Goal: Transaction & Acquisition: Subscribe to service/newsletter

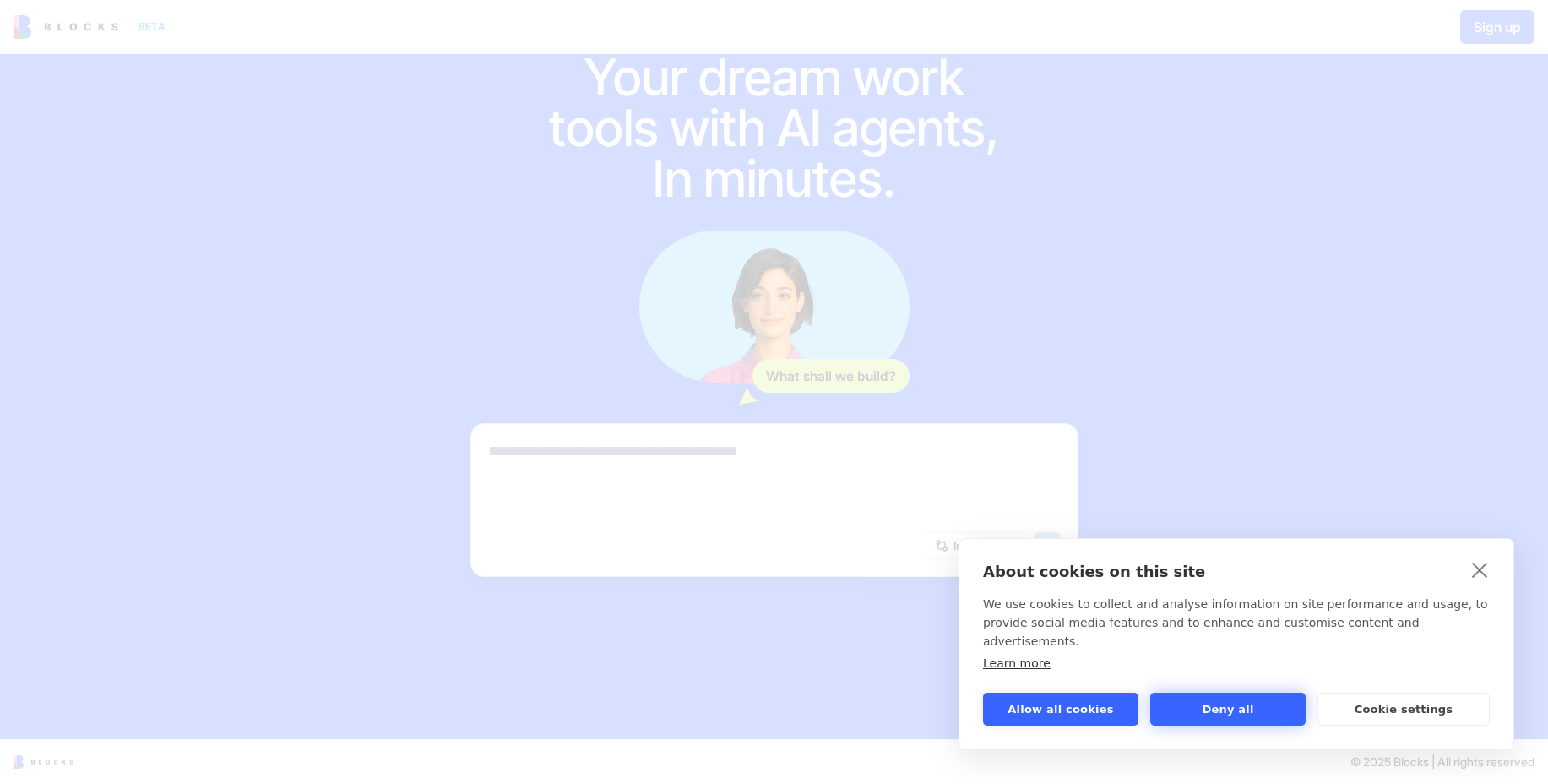
click at [1226, 707] on button "Deny all" at bounding box center [1228, 709] width 155 height 33
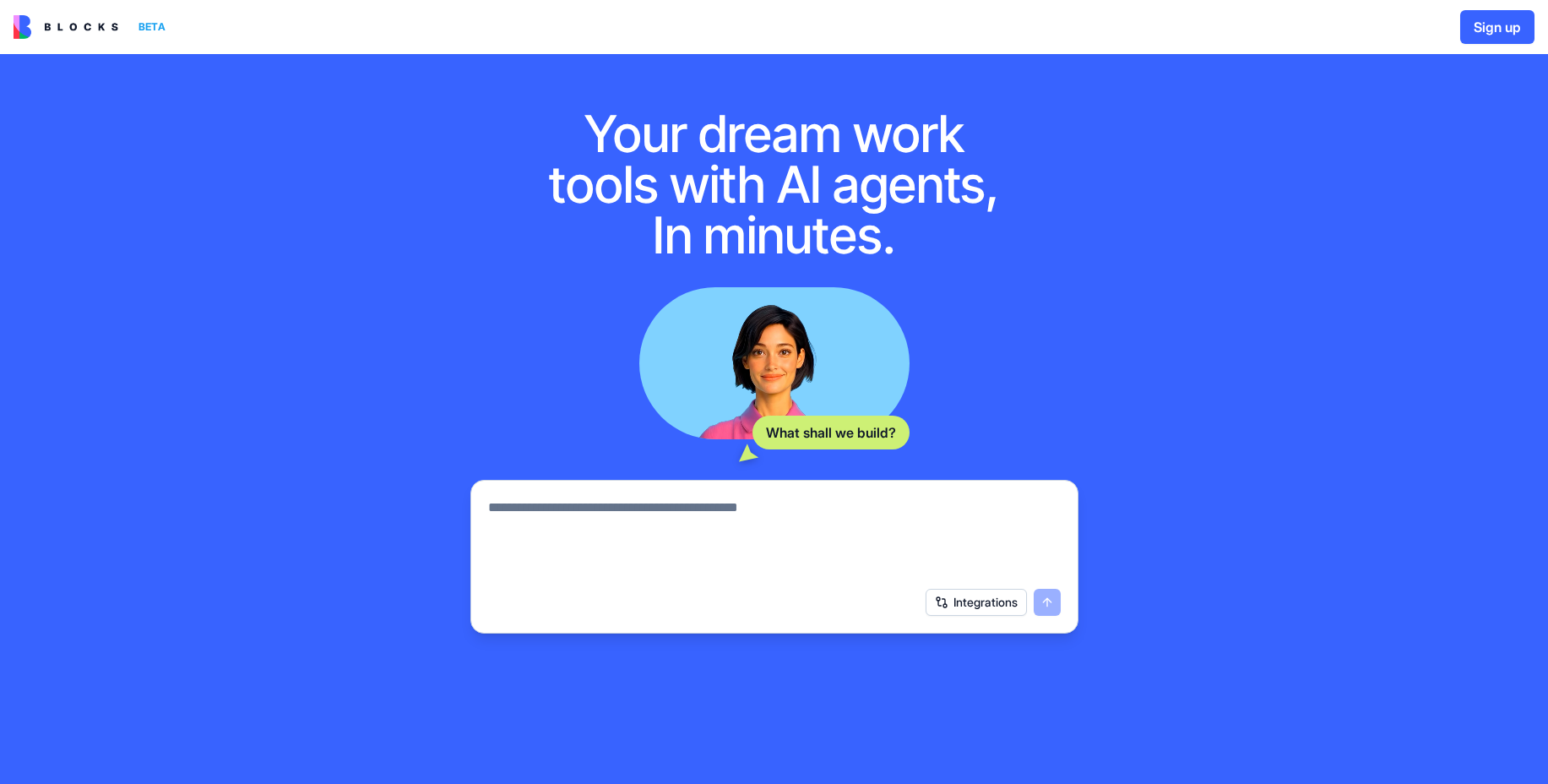
click at [74, 25] on img at bounding box center [65, 27] width 104 height 24
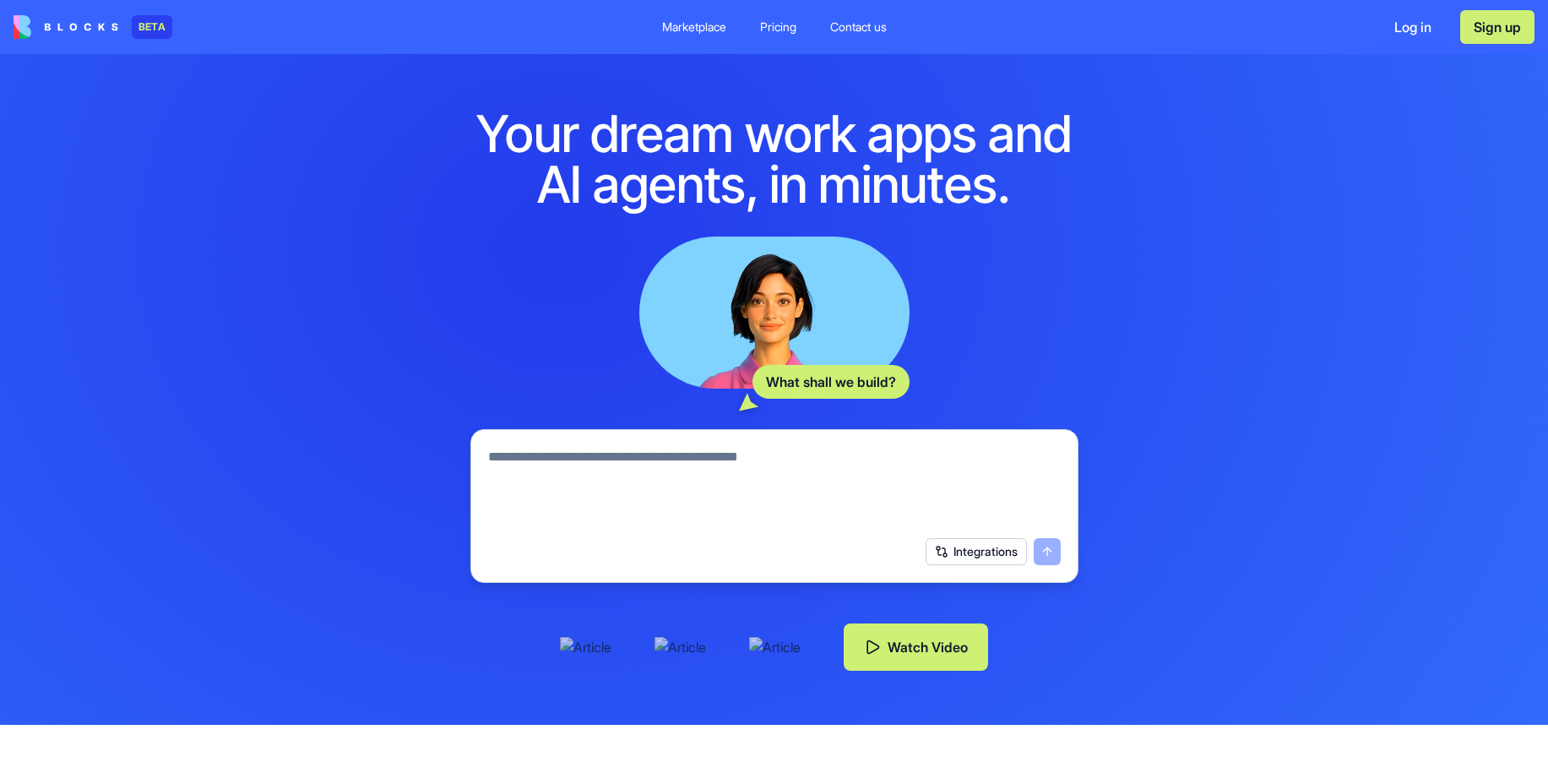
click at [764, 32] on div "Pricing" at bounding box center [778, 27] width 36 height 17
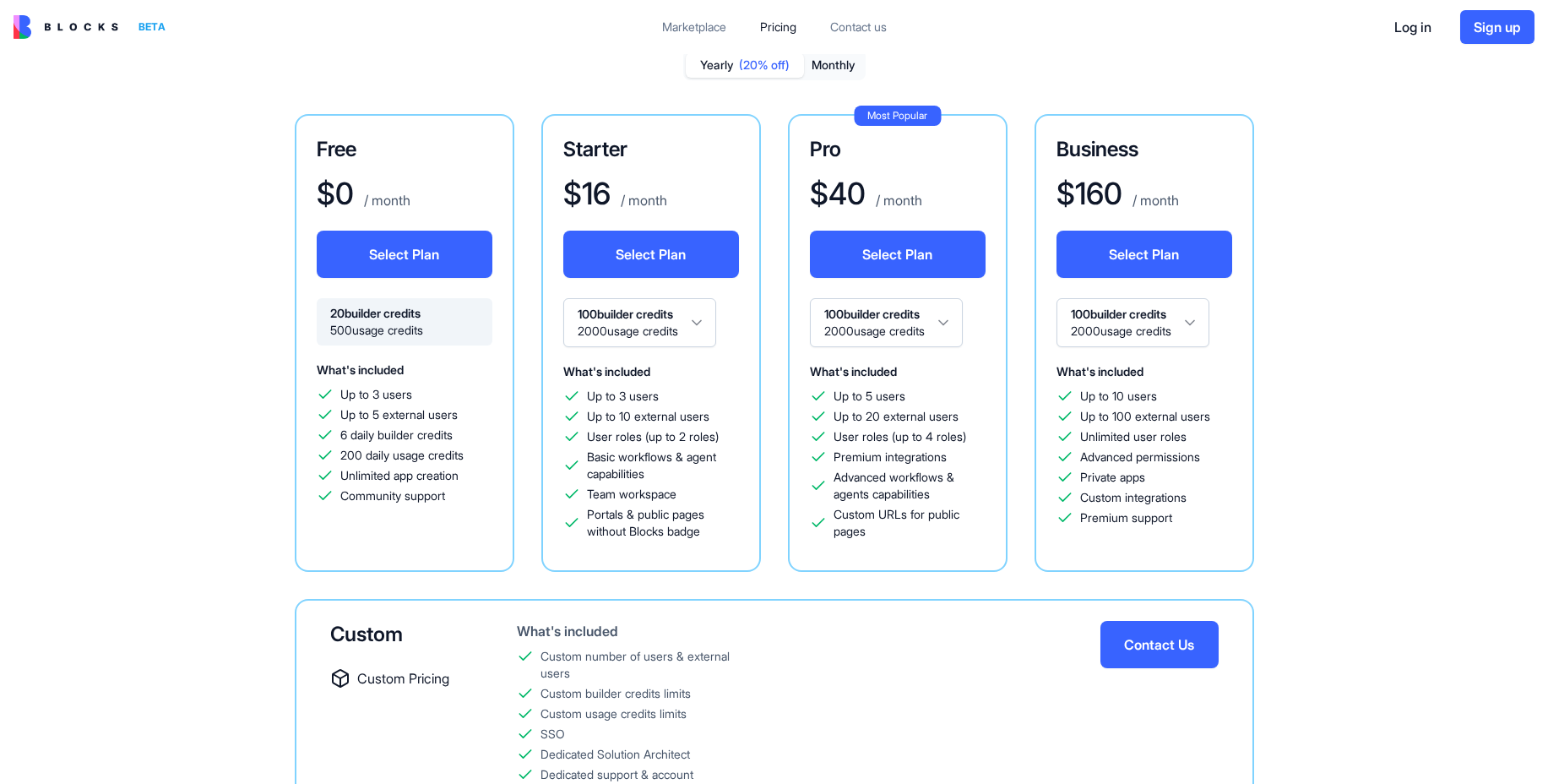
scroll to position [84, 0]
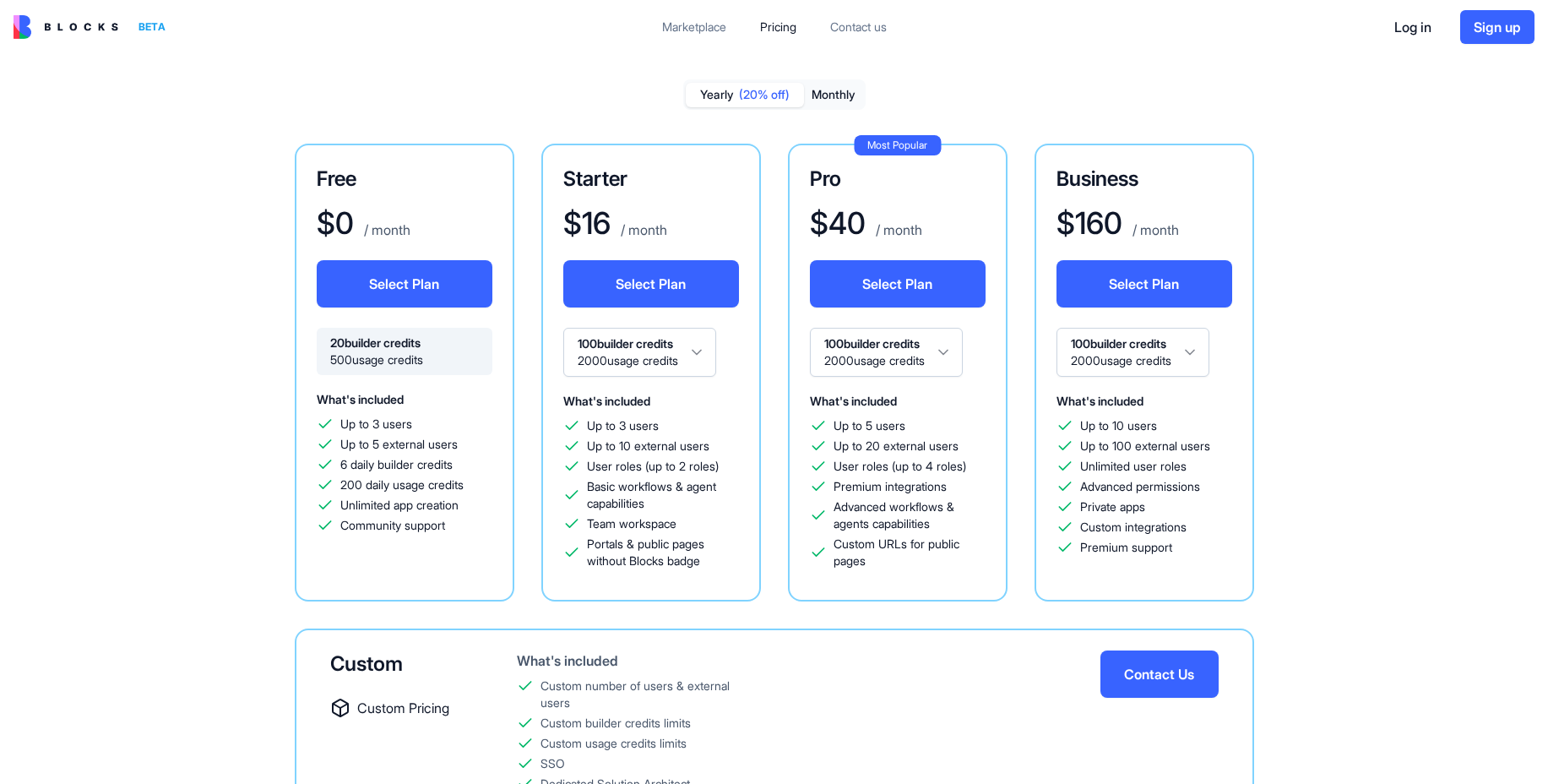
click at [1474, 29] on button "Sign up" at bounding box center [1498, 27] width 75 height 34
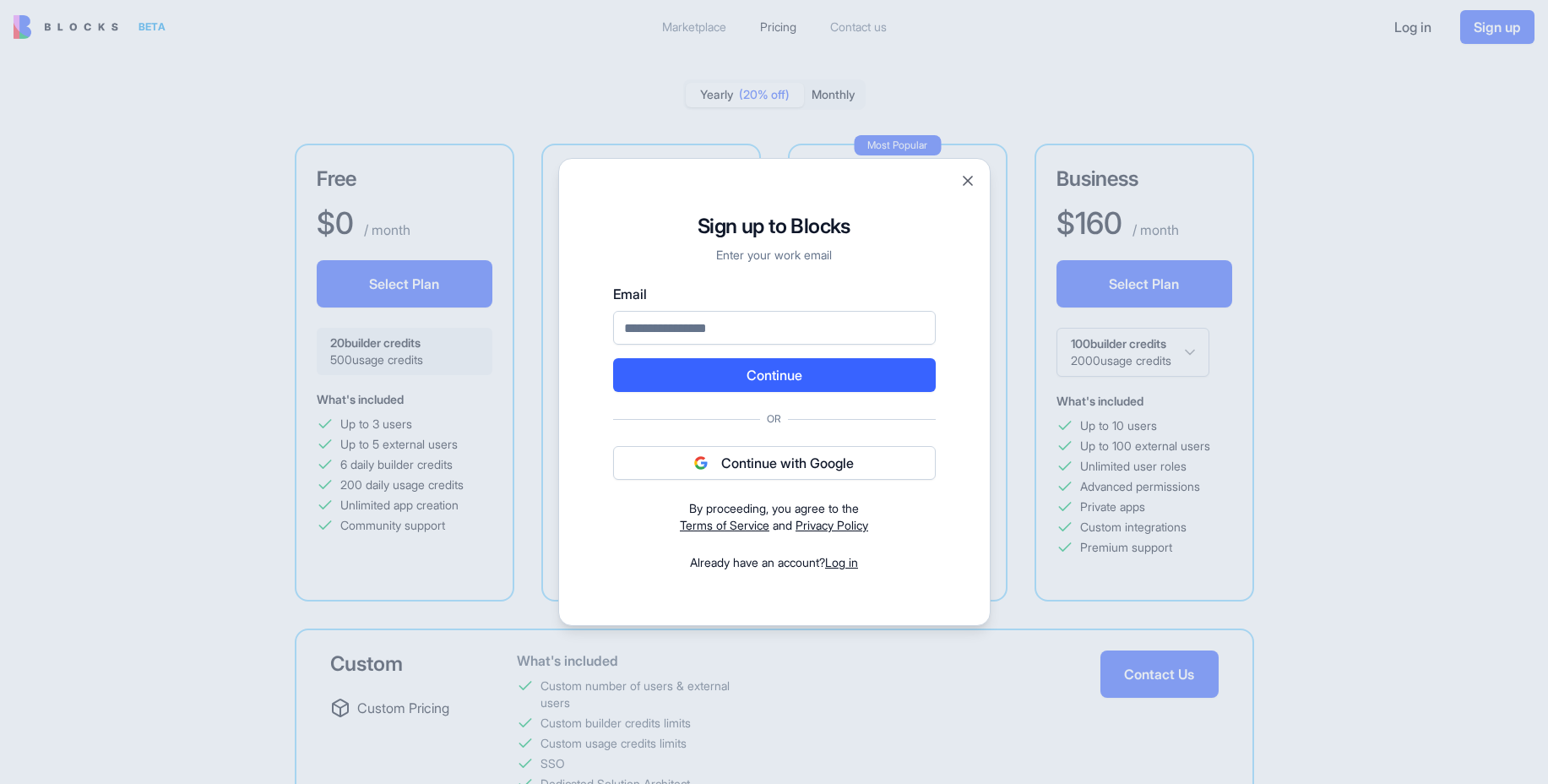
click at [968, 172] on div "Signup to Blocks Sign up to Blocks Enter your work email Email Continue Or Cont…" at bounding box center [774, 392] width 432 height 468
click at [689, 11] on div at bounding box center [774, 392] width 1548 height 784
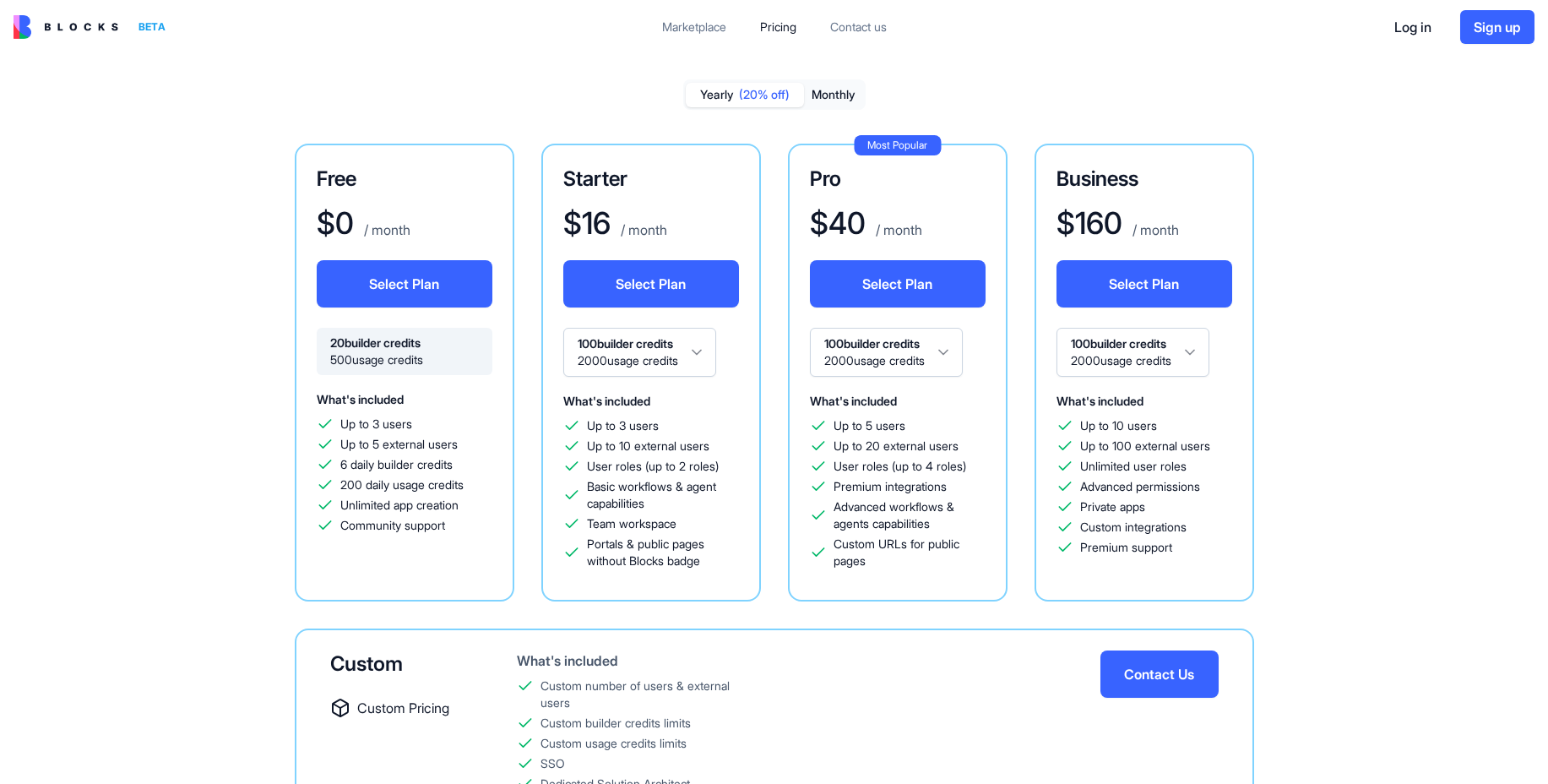
click at [684, 34] on div "Marketplace" at bounding box center [694, 27] width 64 height 17
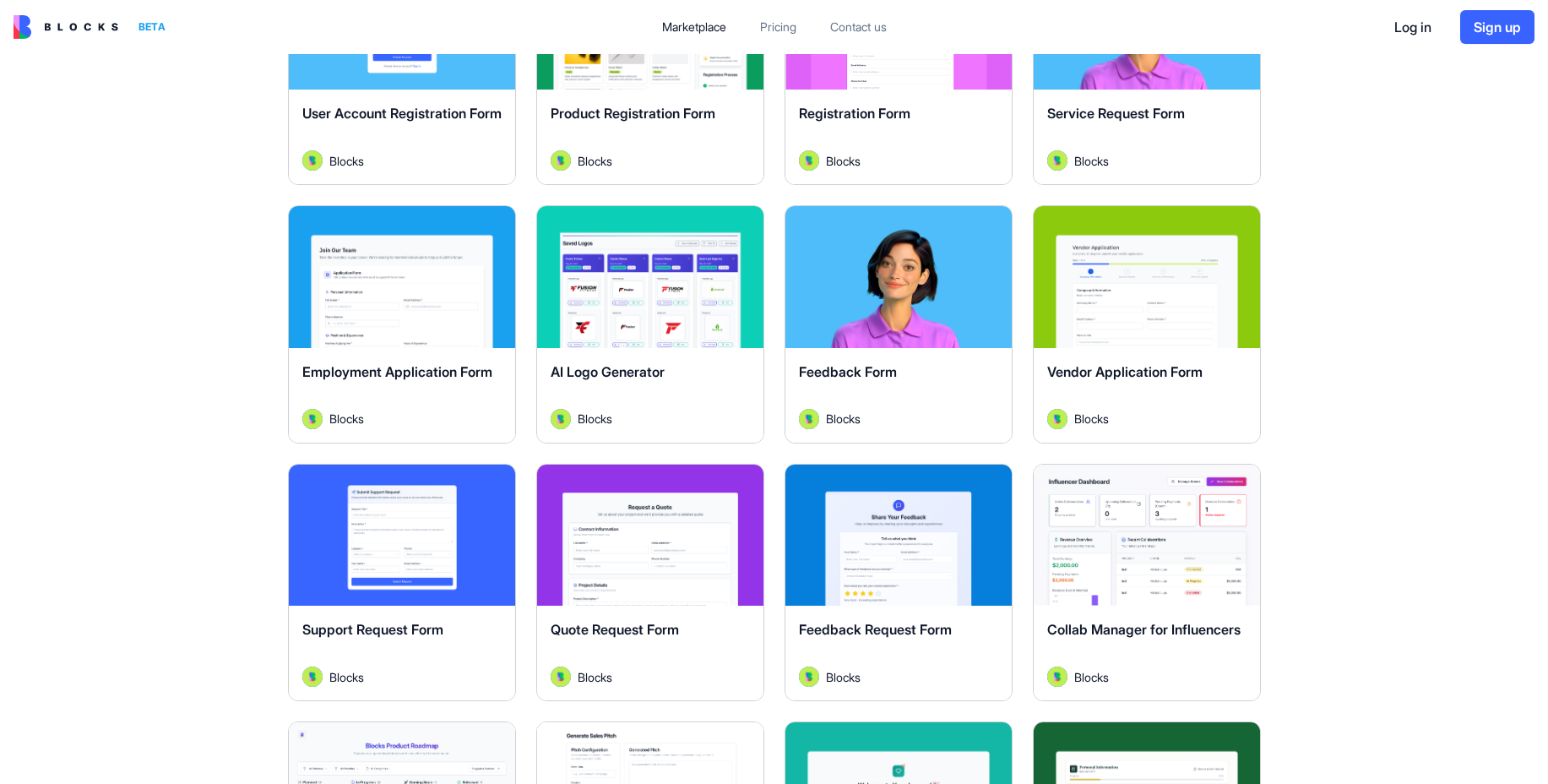
scroll to position [676, 0]
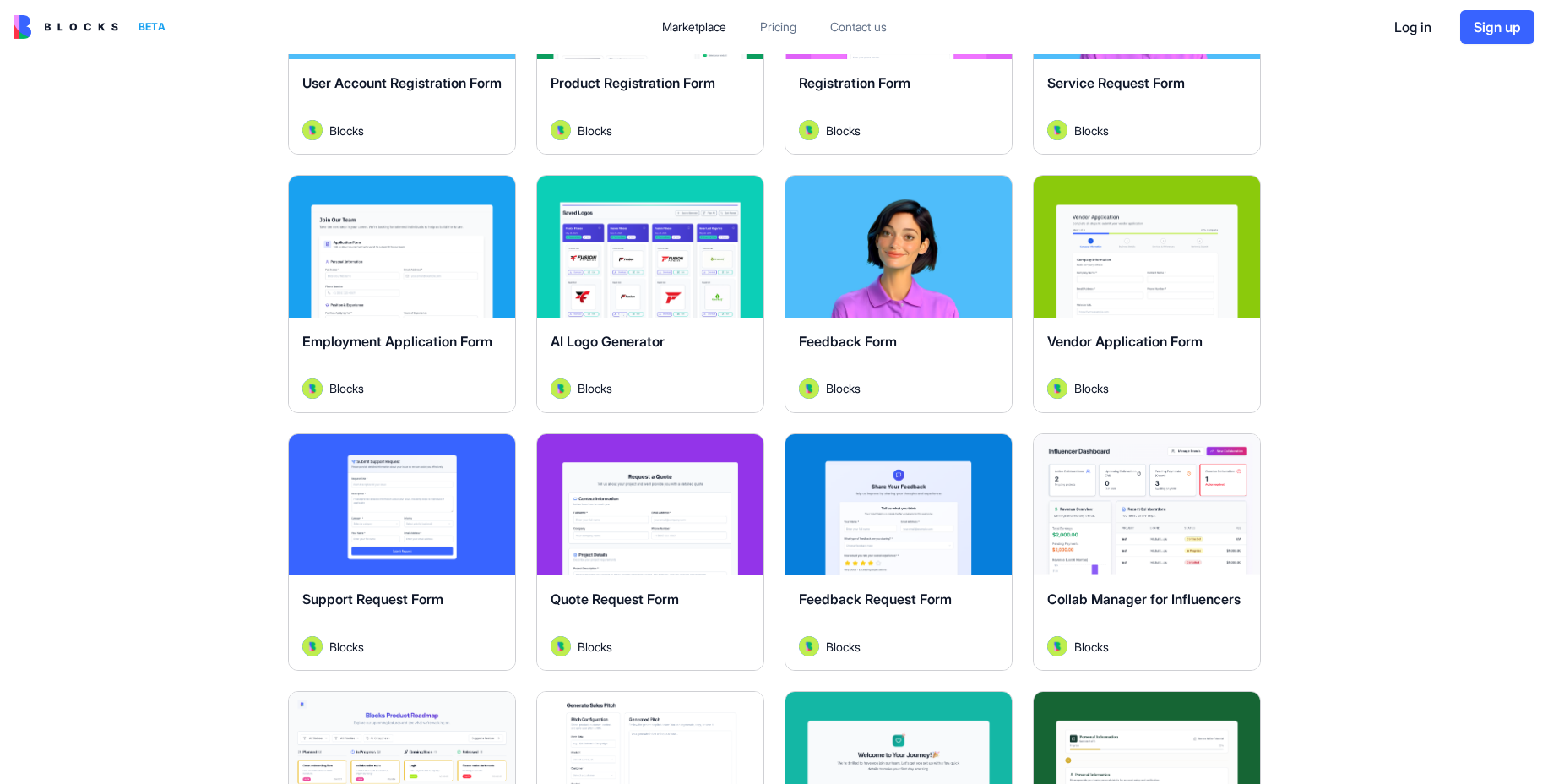
click at [623, 307] on div "Explore" at bounding box center [650, 246] width 226 height 142
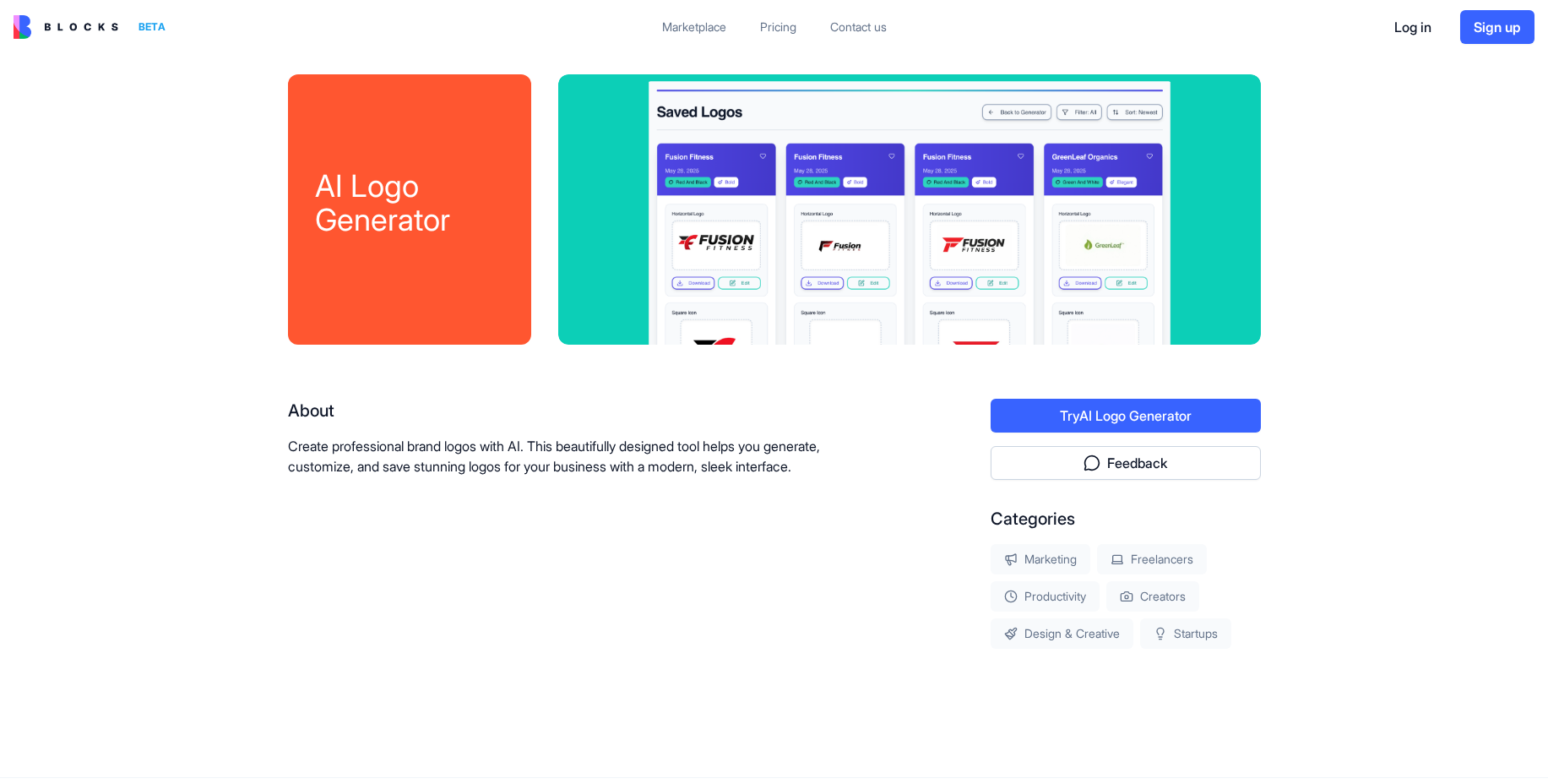
click at [1100, 423] on button "Try AI Logo Generator" at bounding box center [1126, 415] width 270 height 34
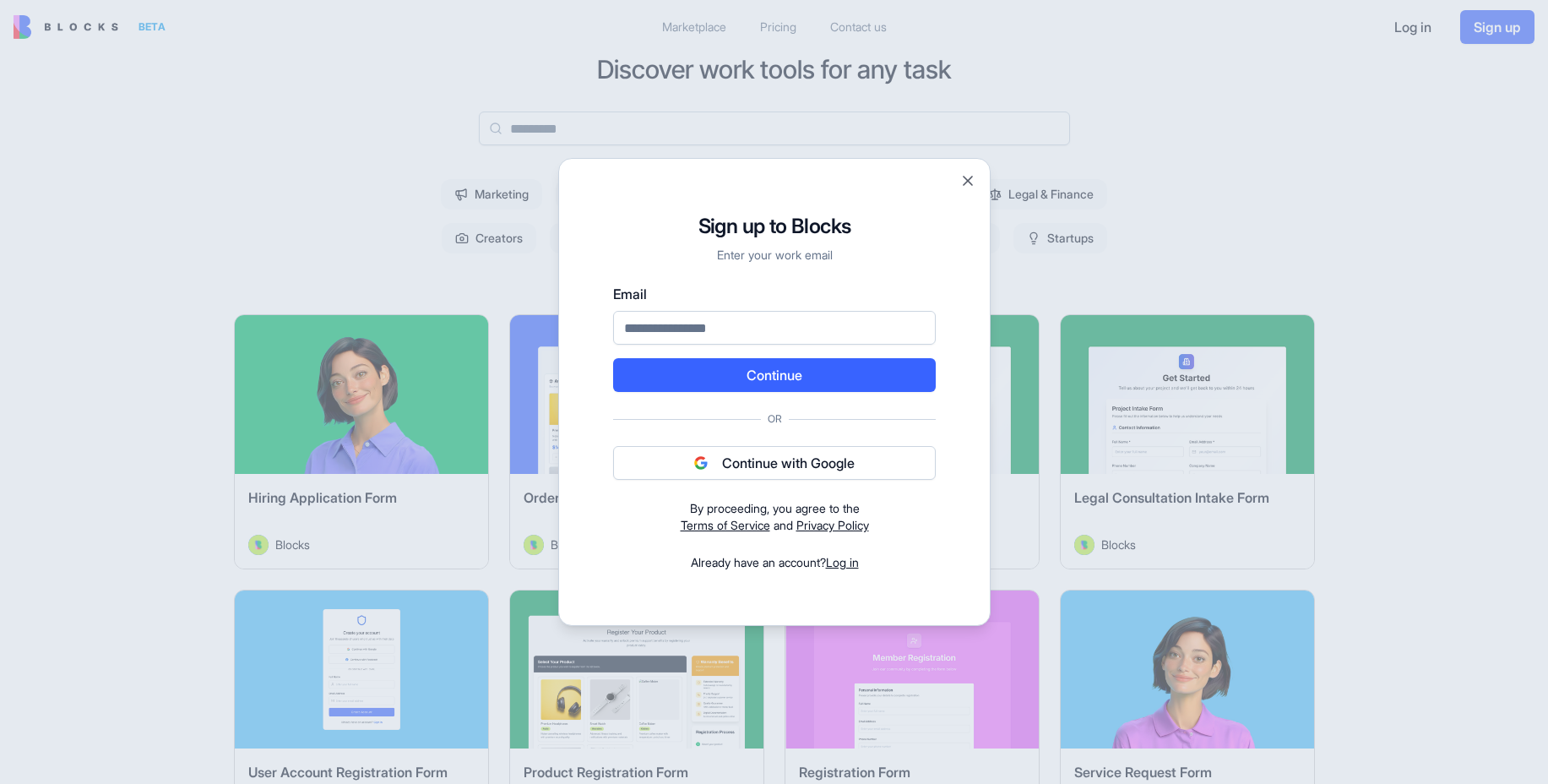
click at [792, 330] on input "Email" at bounding box center [774, 327] width 323 height 34
type input "**********"
click at [776, 374] on button "Continue" at bounding box center [774, 375] width 323 height 34
